Goal: Find specific page/section: Find specific page/section

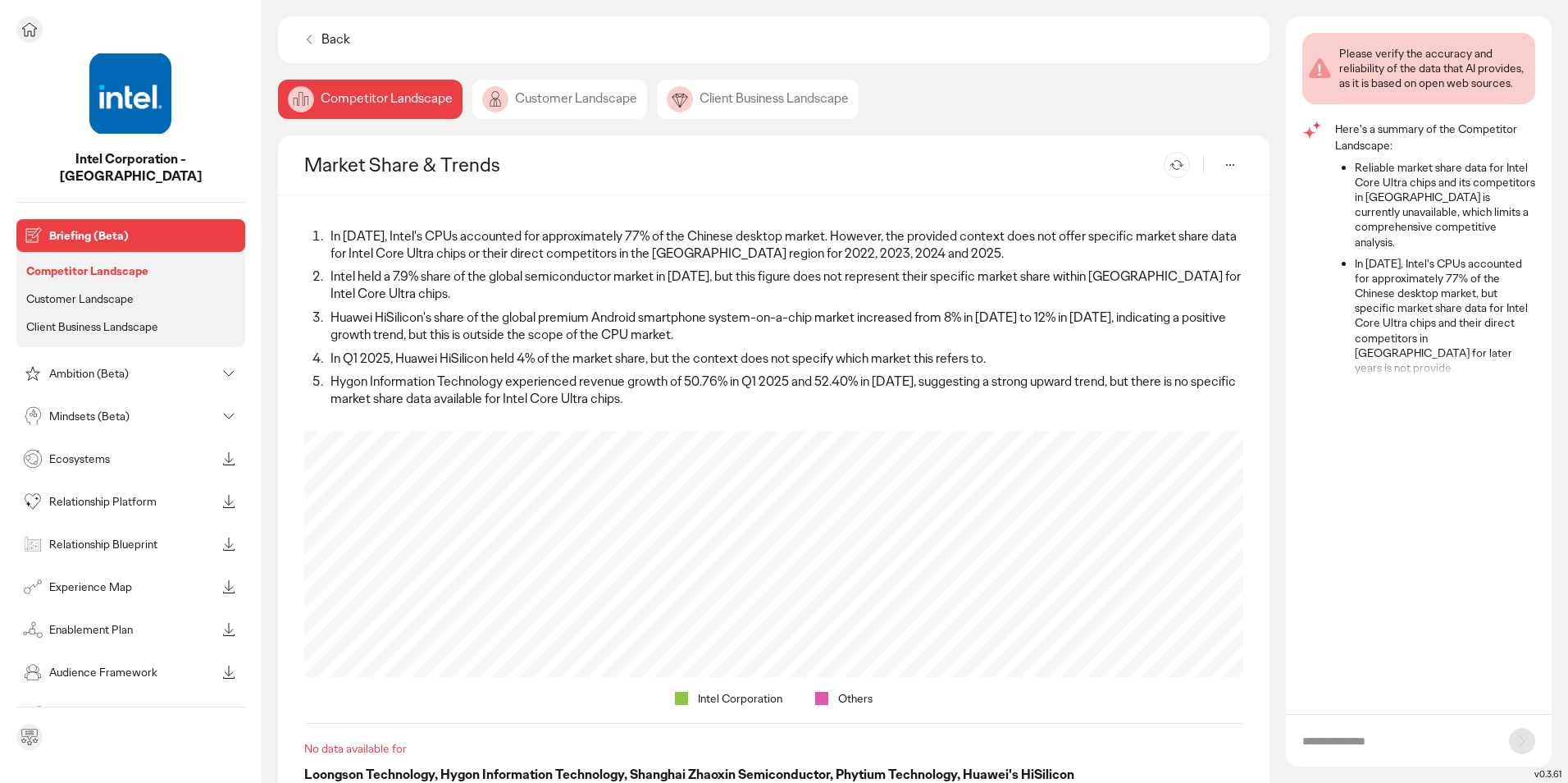
click at [133, 291] on p "Customer Landscape" at bounding box center [79, 298] width 107 height 15
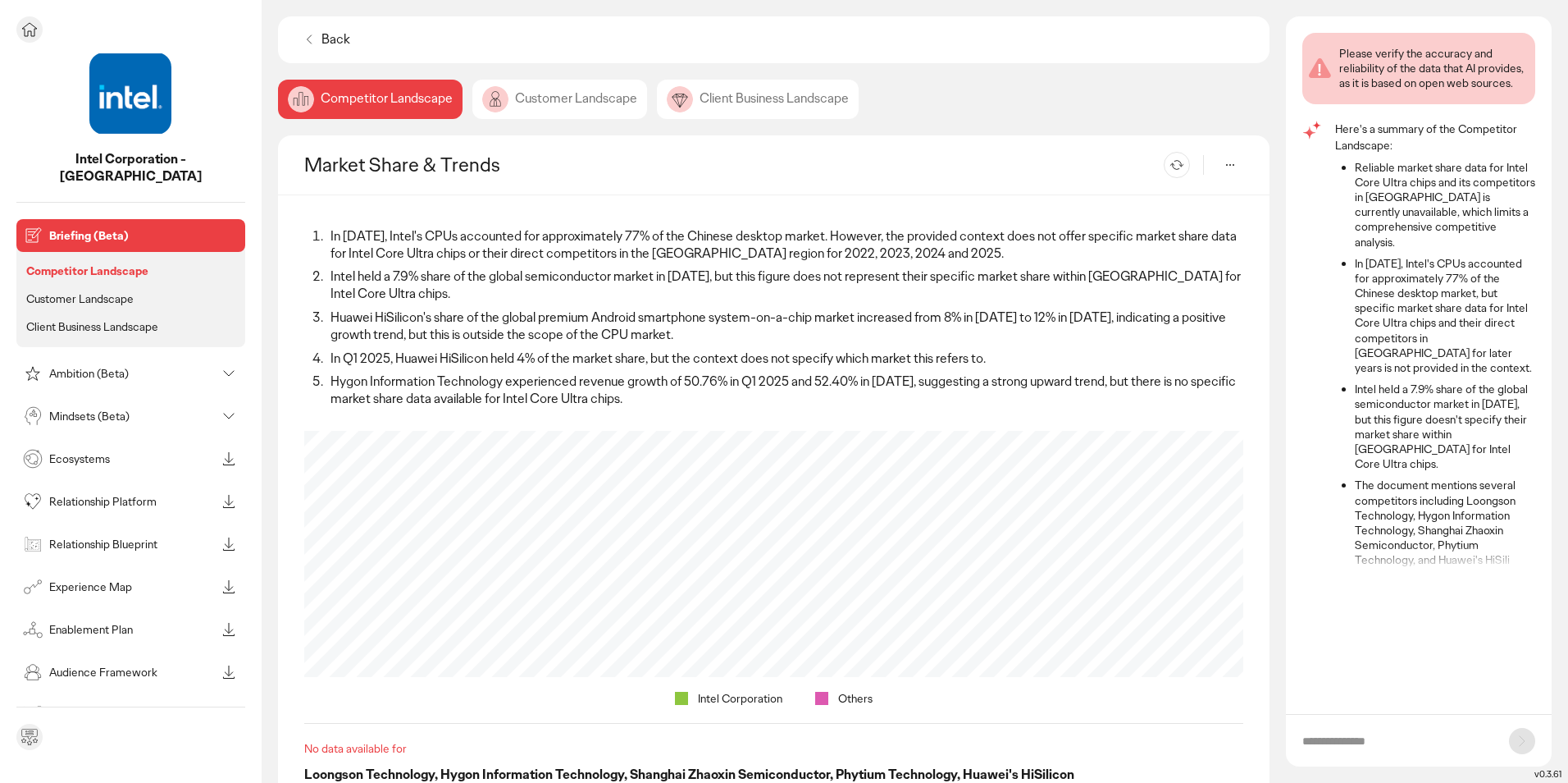
click at [109, 291] on p "Customer Landscape" at bounding box center [79, 298] width 107 height 15
click at [61, 291] on p "Customer Landscape" at bounding box center [79, 298] width 107 height 15
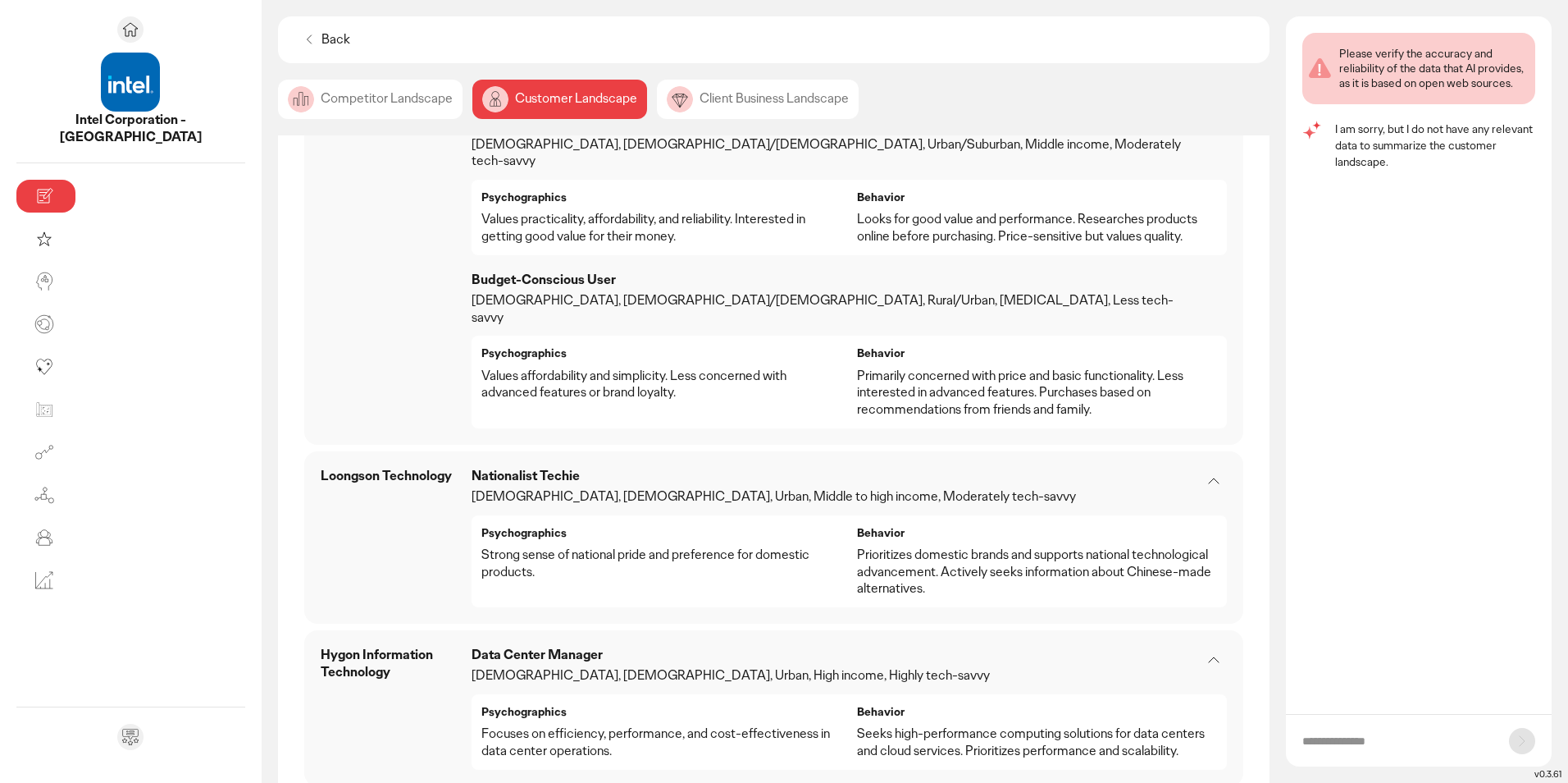
scroll to position [656, 0]
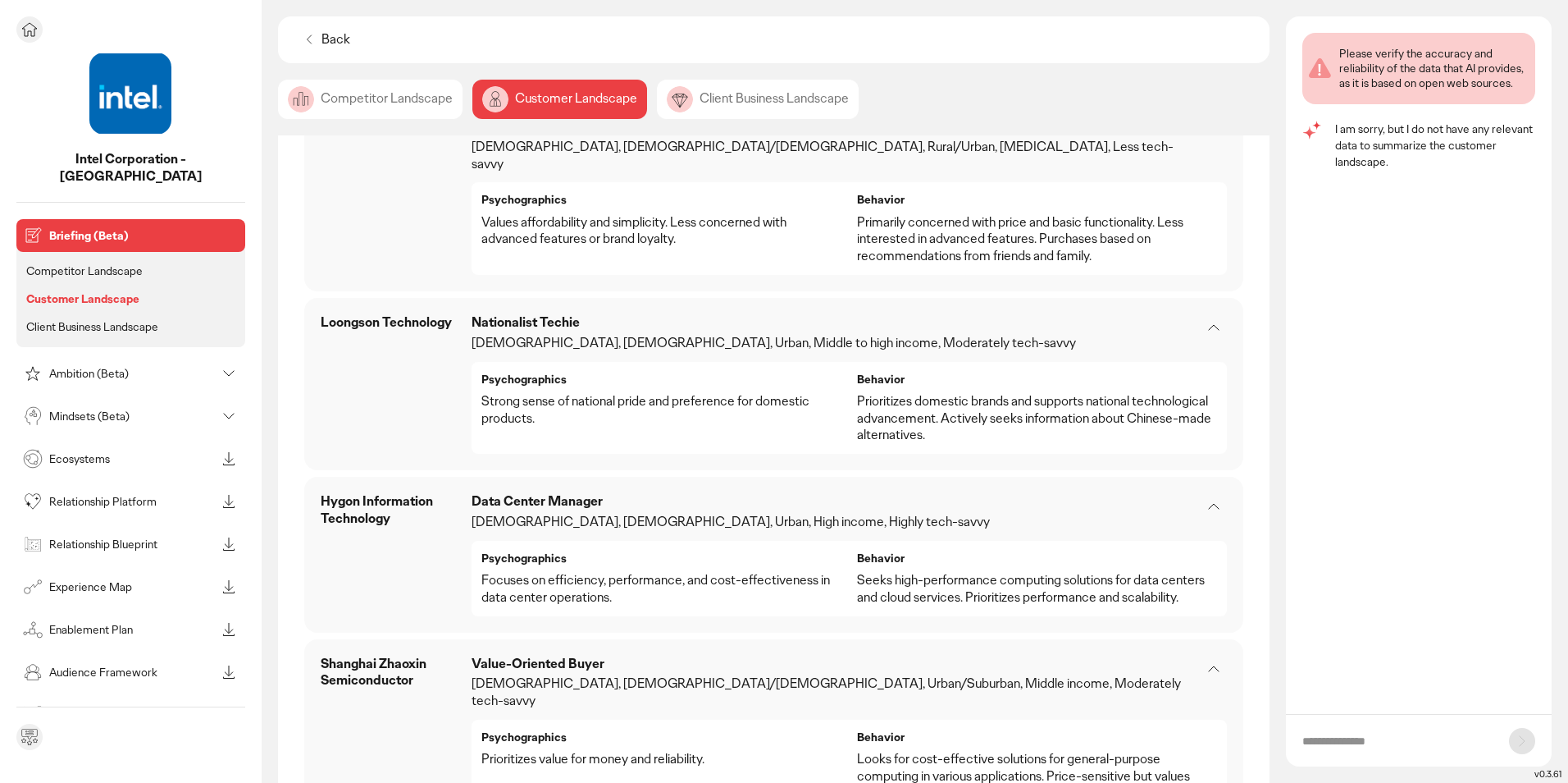
click at [112, 368] on p "Ambition (Beta)" at bounding box center [133, 374] width 166 height 12
click at [116, 368] on p "Ambition (Beta)" at bounding box center [133, 374] width 166 height 12
click at [228, 363] on icon at bounding box center [228, 373] width 19 height 19
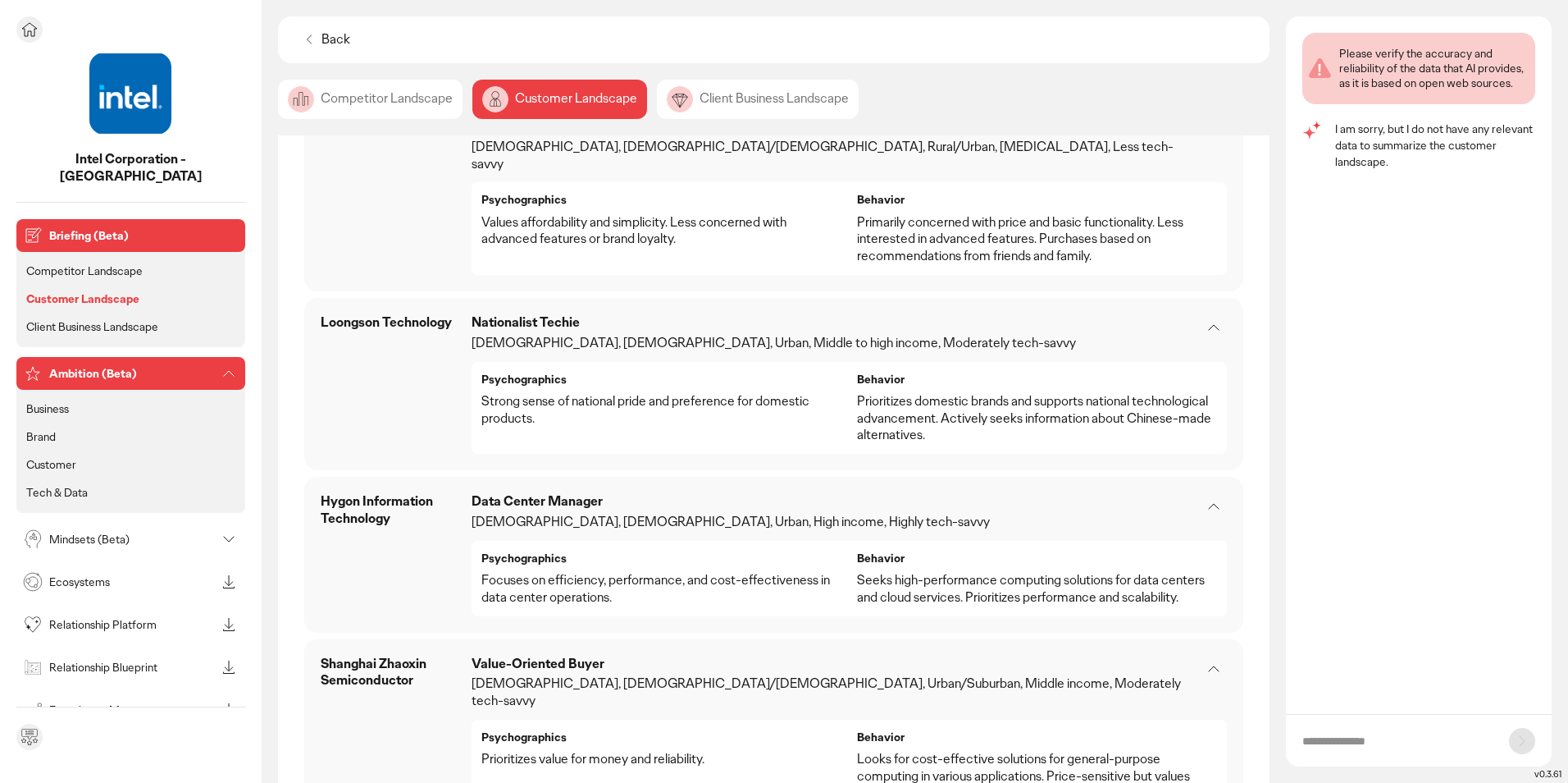
click at [53, 401] on p "Business" at bounding box center [47, 407] width 43 height 15
click at [48, 457] on p "Customer" at bounding box center [51, 464] width 50 height 15
